Goal: Navigation & Orientation: Go to known website

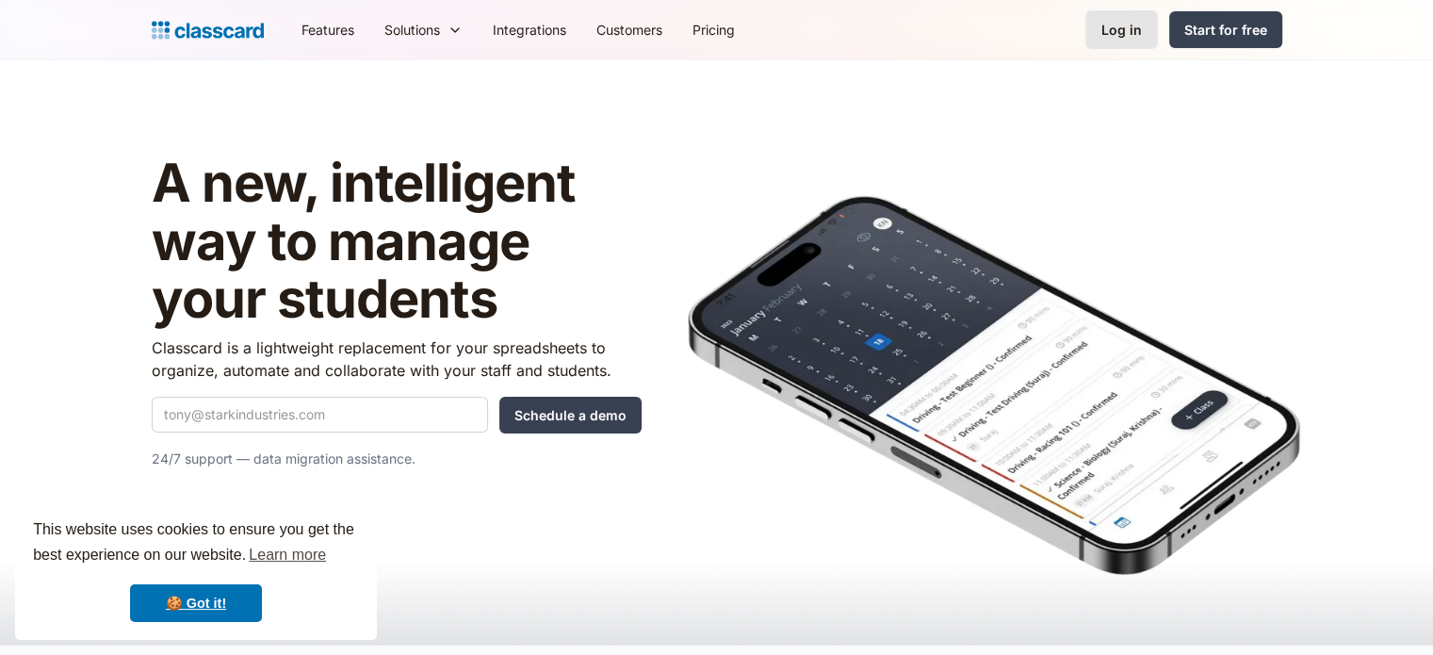
click at [1157, 25] on link "Log in" at bounding box center [1122, 29] width 73 height 39
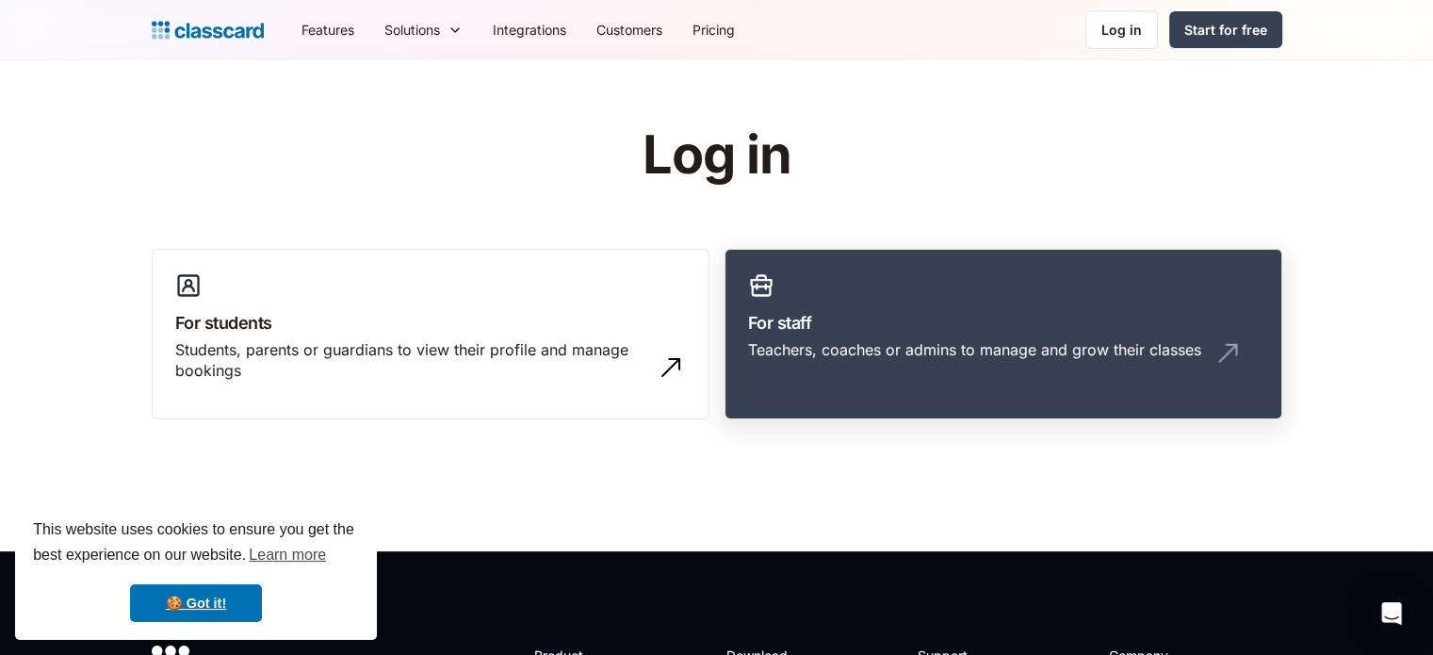
click at [831, 384] on link "For staff Teachers, coaches or admins to manage and grow their classes" at bounding box center [1004, 335] width 558 height 172
